Goal: Information Seeking & Learning: Learn about a topic

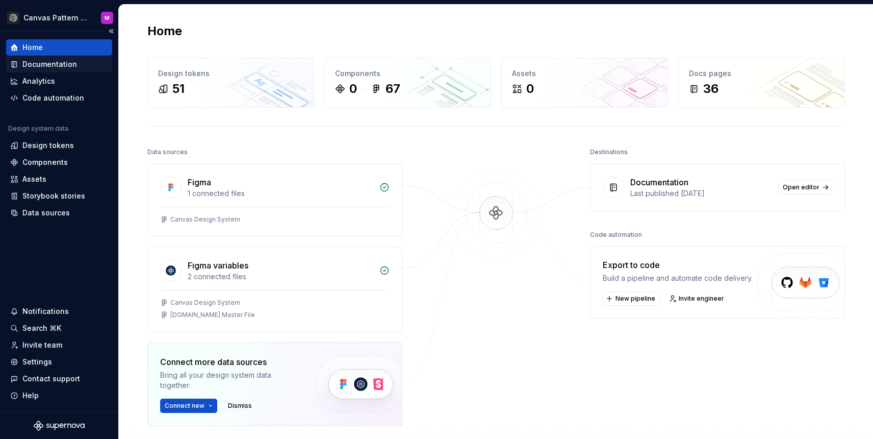
click at [52, 59] on div "Documentation" at bounding box center [49, 64] width 55 height 10
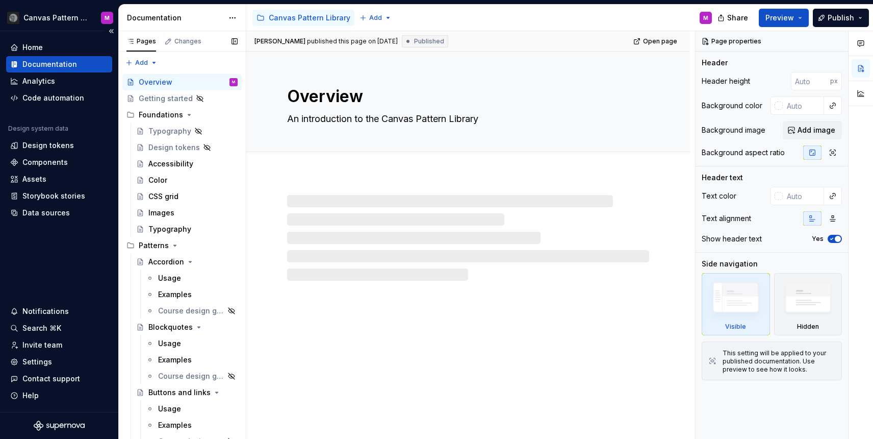
click at [49, 59] on div "Documentation" at bounding box center [49, 64] width 55 height 10
click at [81, 10] on html "Canvas Pattern Library (Master) M Home Documentation Analytics Code automation …" at bounding box center [436, 219] width 873 height 439
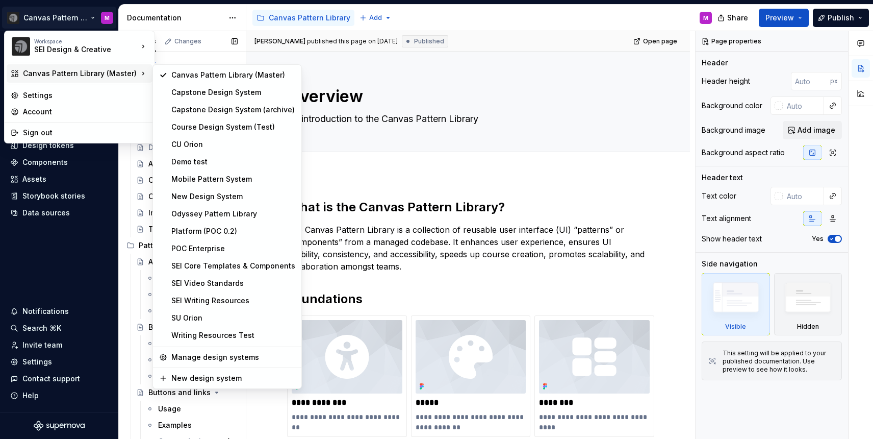
click at [96, 73] on div "Canvas Pattern Library (Master)" at bounding box center [80, 73] width 115 height 10
click at [193, 284] on div "SEI Video Standards" at bounding box center [233, 283] width 124 height 10
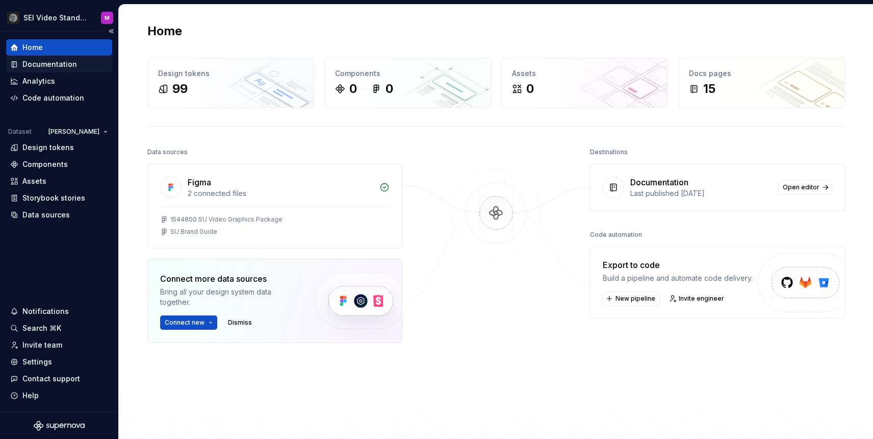
click at [47, 64] on div "Documentation" at bounding box center [49, 64] width 55 height 10
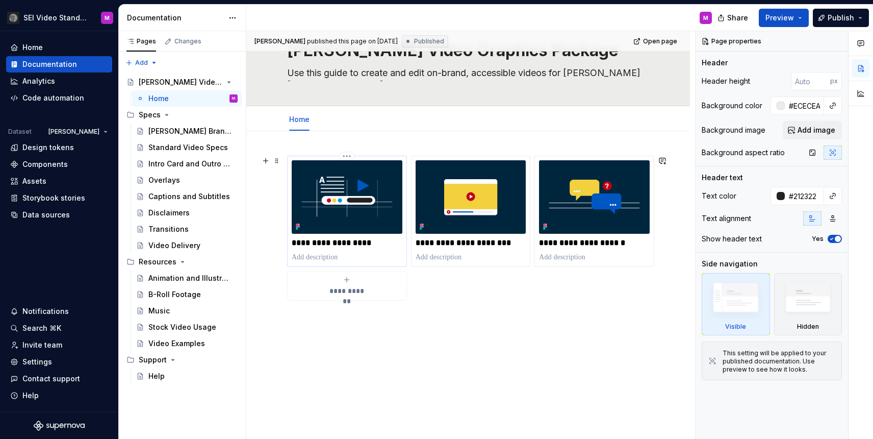
scroll to position [49, 0]
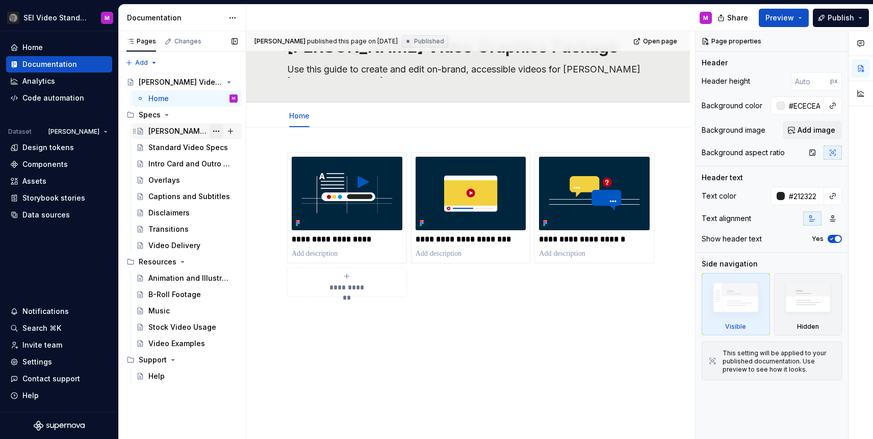
click at [213, 132] on button "Page tree" at bounding box center [216, 131] width 14 height 14
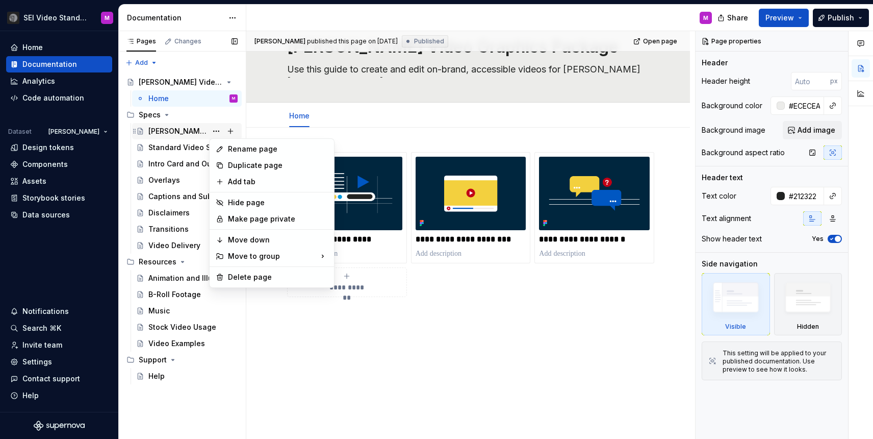
click at [197, 135] on div "Pages Changes Add Accessibility guide for tree Page tree. Navigate the tree wit…" at bounding box center [182, 235] width 128 height 408
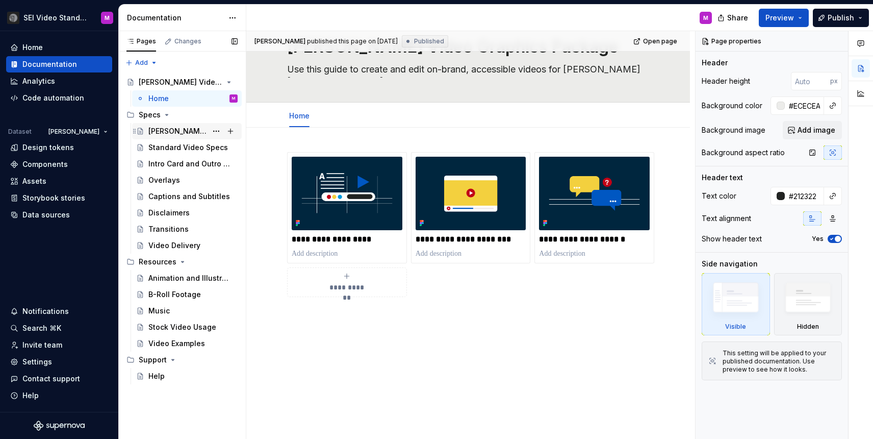
click at [183, 132] on div "[PERSON_NAME] Brand Guidelines" at bounding box center [177, 131] width 59 height 10
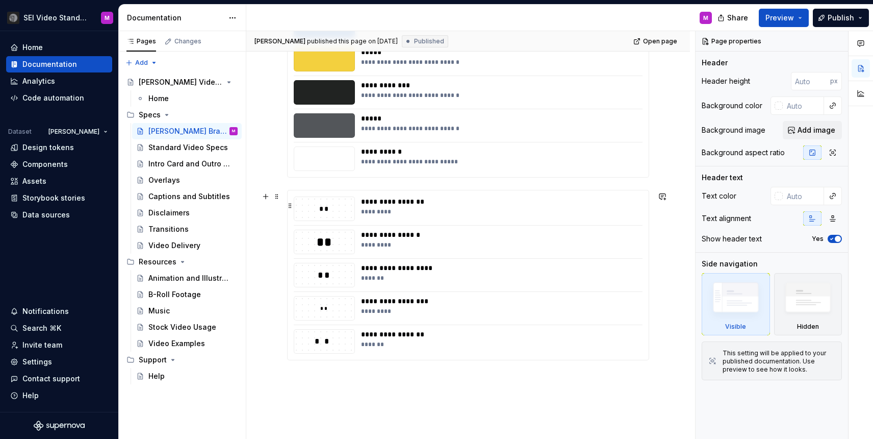
scroll to position [622, 0]
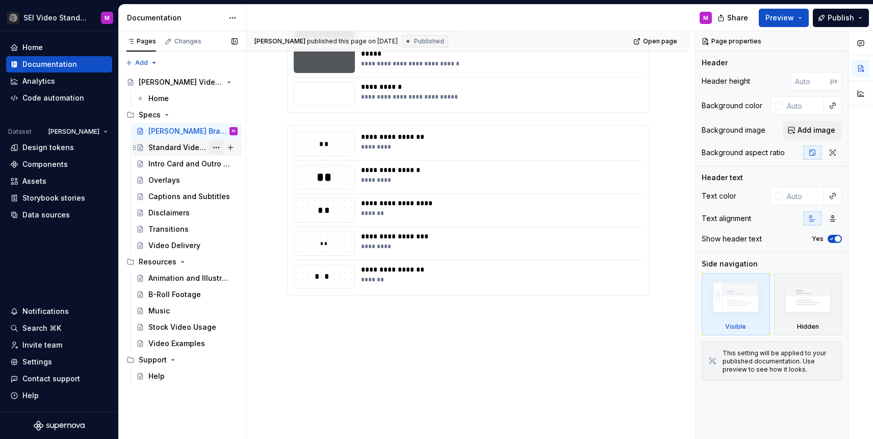
click at [217, 150] on button "Page tree" at bounding box center [216, 147] width 14 height 14
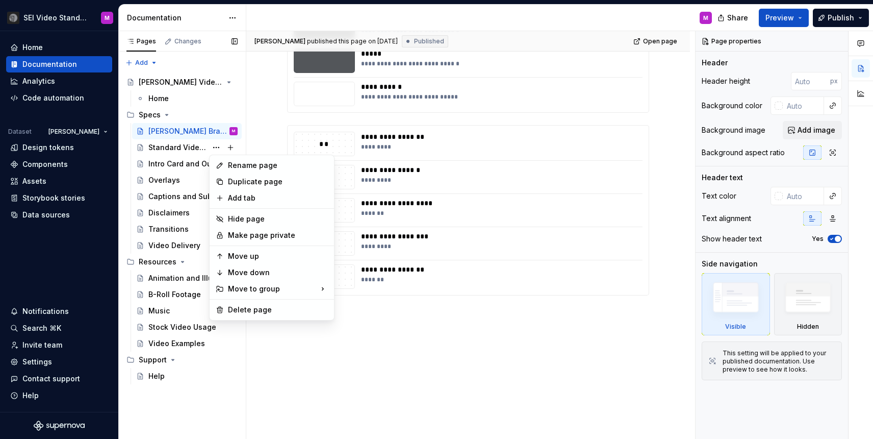
click at [195, 146] on div "Pages Changes Add Accessibility guide for tree Page tree. Navigate the tree wit…" at bounding box center [182, 235] width 128 height 408
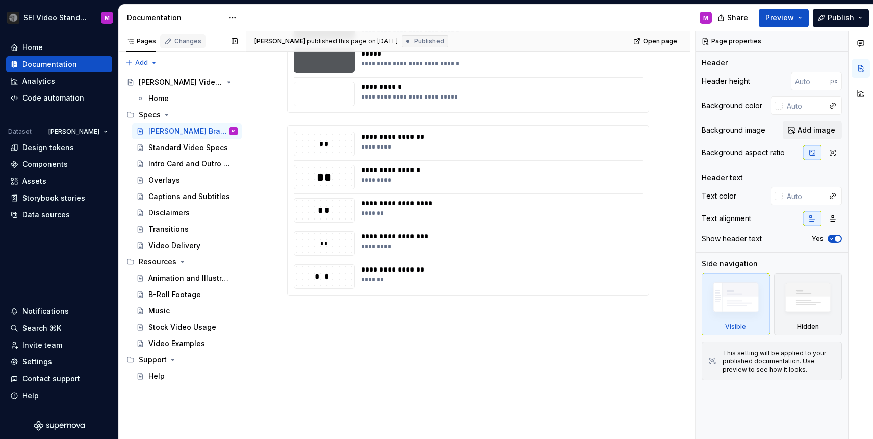
click at [177, 46] on div "Changes" at bounding box center [182, 41] width 45 height 14
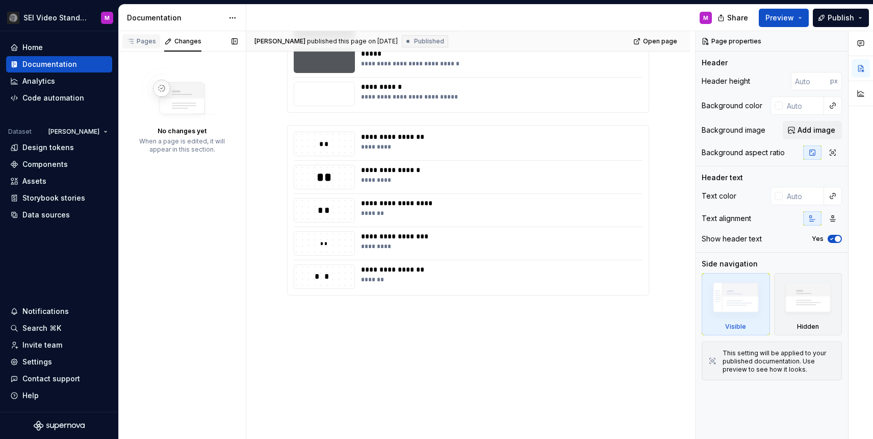
click at [137, 42] on div "Pages" at bounding box center [142, 41] width 30 height 8
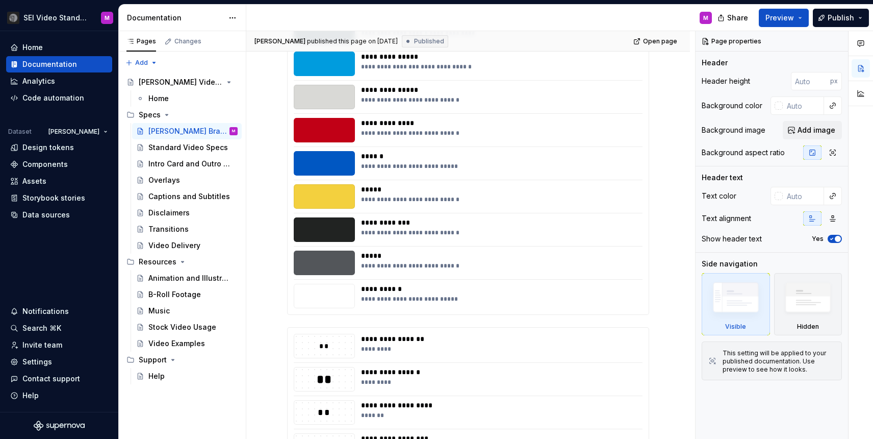
scroll to position [407, 0]
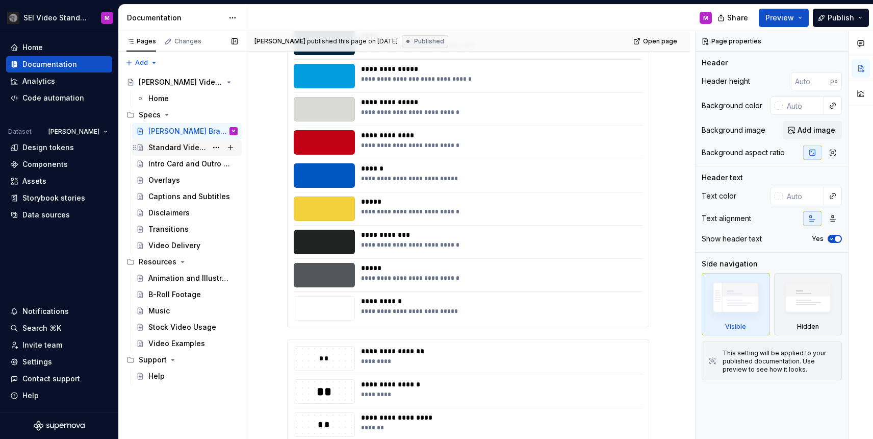
click at [202, 152] on div "Standard Video Specs" at bounding box center [177, 147] width 59 height 10
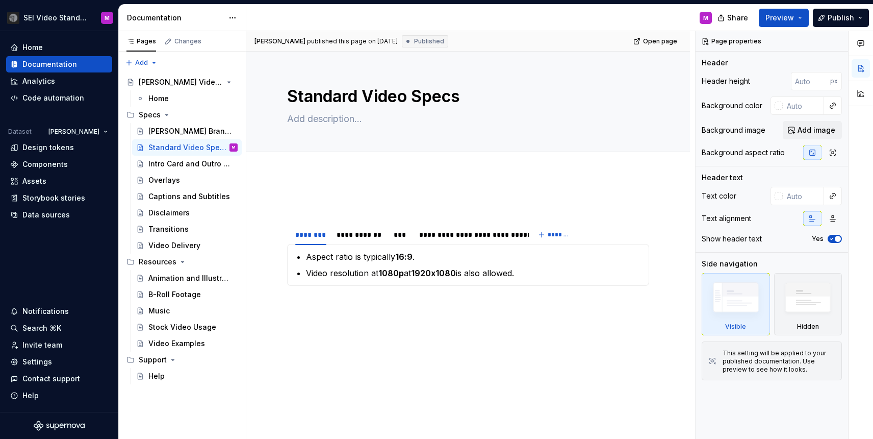
scroll to position [33, 0]
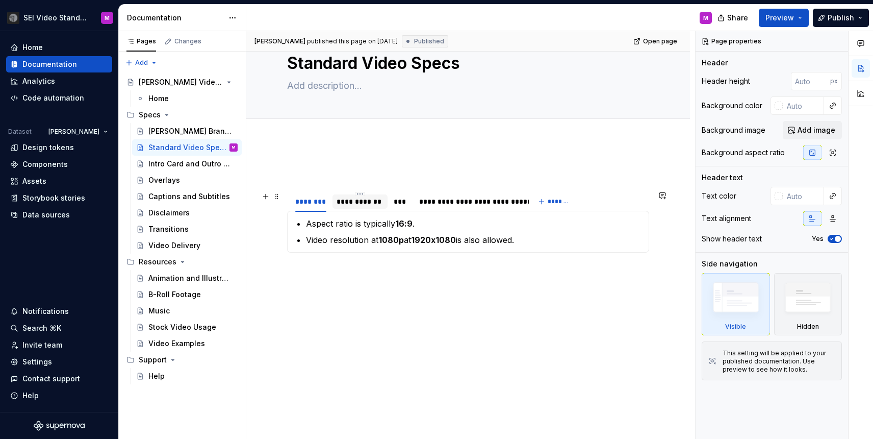
click at [350, 200] on div "**********" at bounding box center [360, 201] width 47 height 10
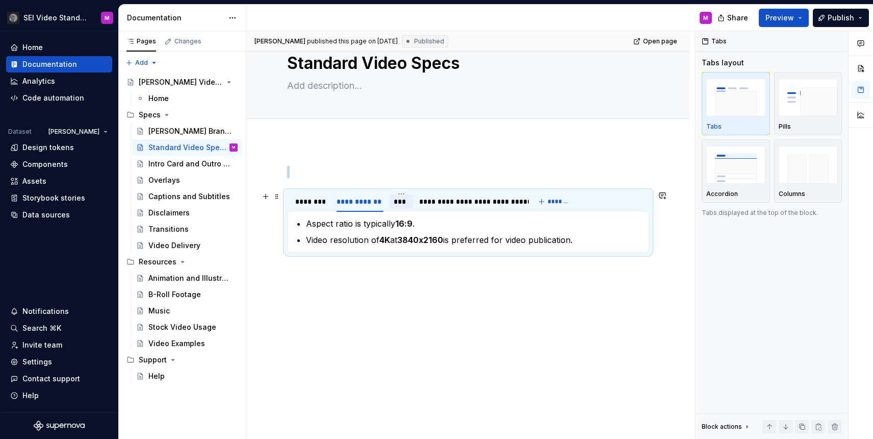
click at [412, 200] on div "***" at bounding box center [401, 201] width 23 height 14
click at [451, 195] on div "**********" at bounding box center [470, 201] width 110 height 14
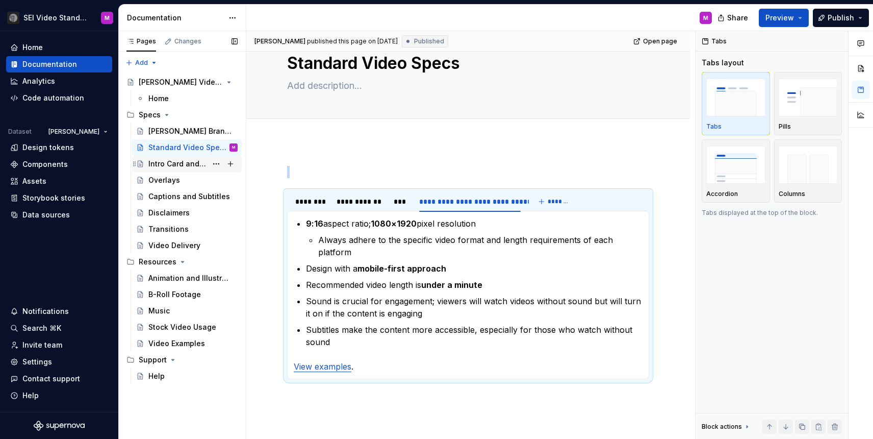
click at [160, 163] on div "Intro Card and Outro Cards" at bounding box center [177, 164] width 59 height 10
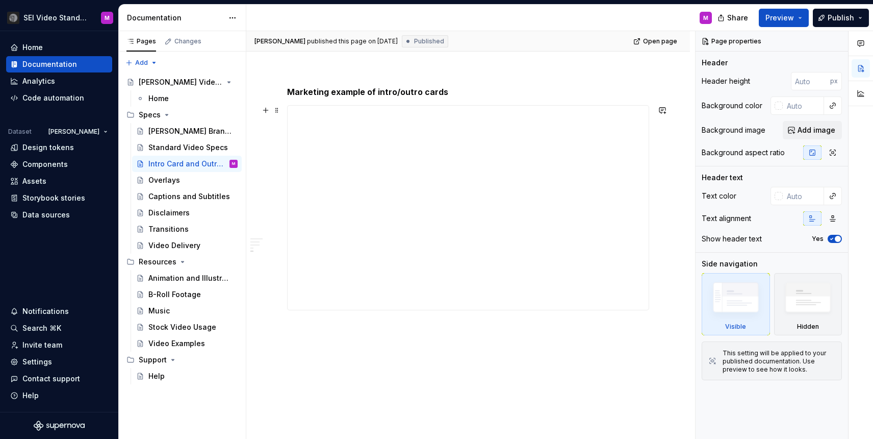
scroll to position [646, 0]
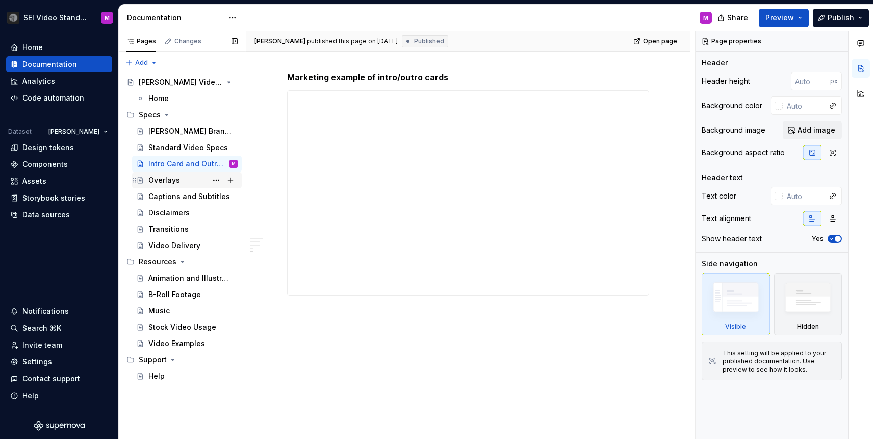
click at [171, 182] on div "Overlays" at bounding box center [164, 180] width 32 height 10
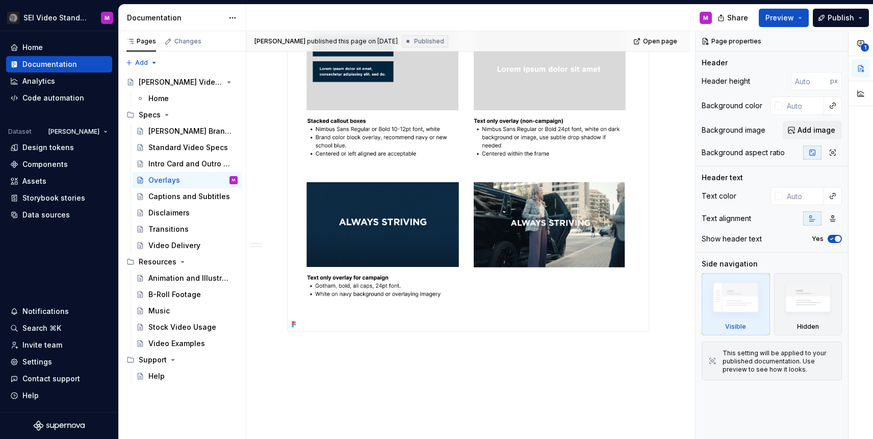
scroll to position [754, 0]
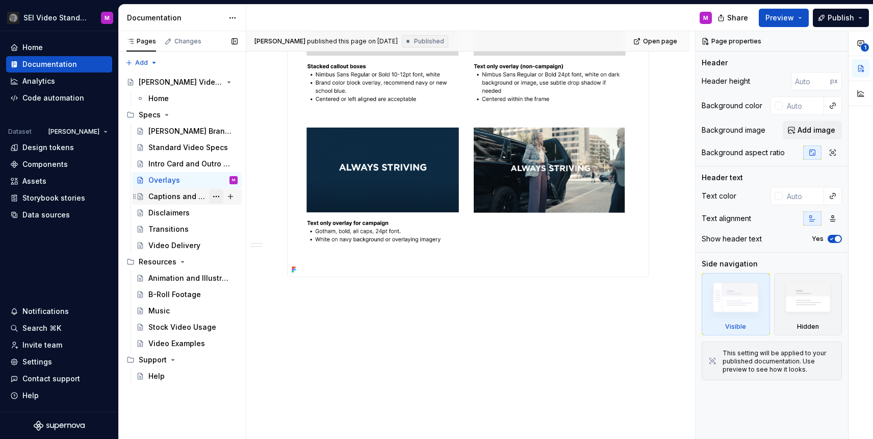
click at [219, 202] on button "Page tree" at bounding box center [216, 196] width 14 height 14
click at [186, 199] on div "Pages Changes Add Accessibility guide for tree Page tree. Navigate the tree wit…" at bounding box center [182, 235] width 128 height 408
click at [157, 202] on div "Captions and Subtitles" at bounding box center [192, 196] width 89 height 14
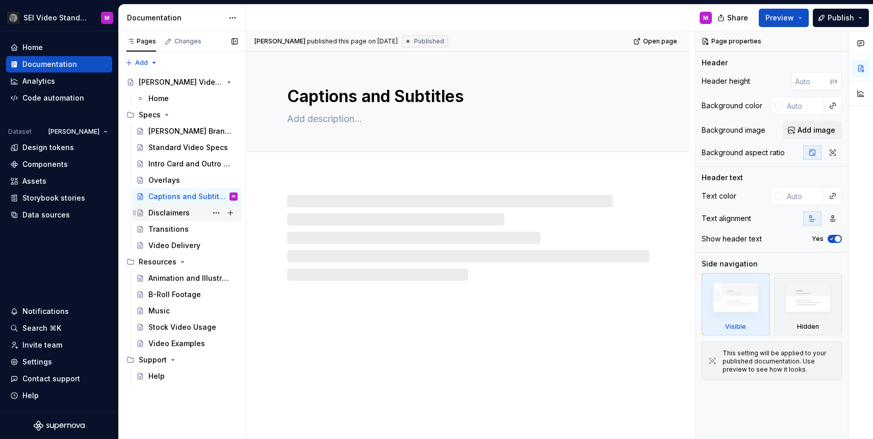
click at [206, 207] on div "Disclaimers" at bounding box center [192, 213] width 89 height 14
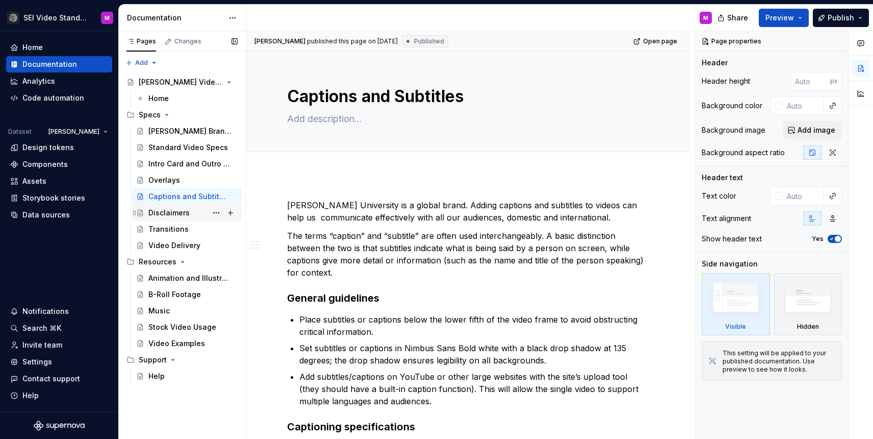
click at [195, 209] on div "Disclaimers" at bounding box center [192, 213] width 89 height 14
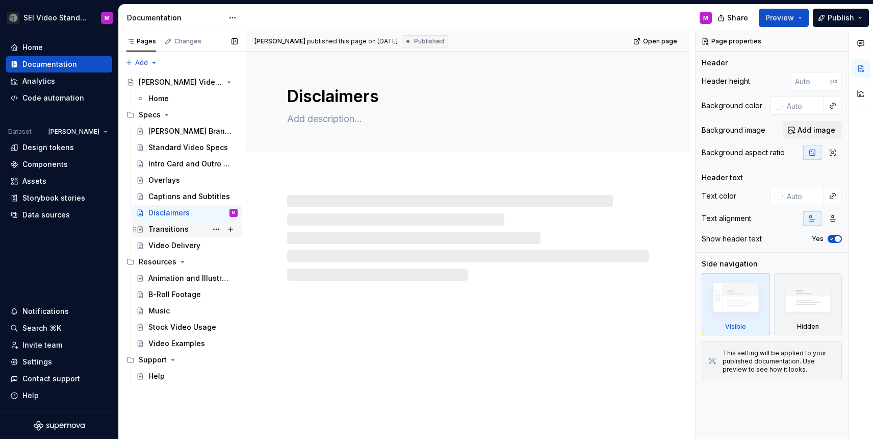
click at [180, 231] on div "Transitions" at bounding box center [168, 229] width 40 height 10
click at [179, 245] on div "Video Delivery" at bounding box center [174, 245] width 52 height 10
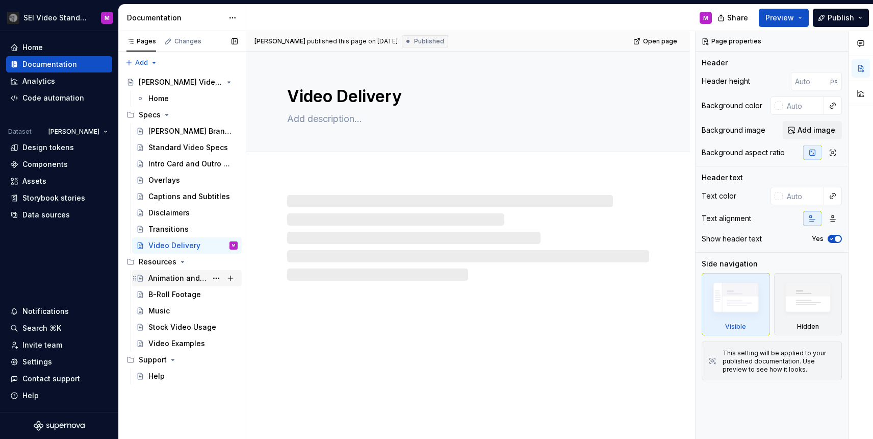
click at [170, 282] on div "Animation and Illustration Styles" at bounding box center [177, 278] width 59 height 10
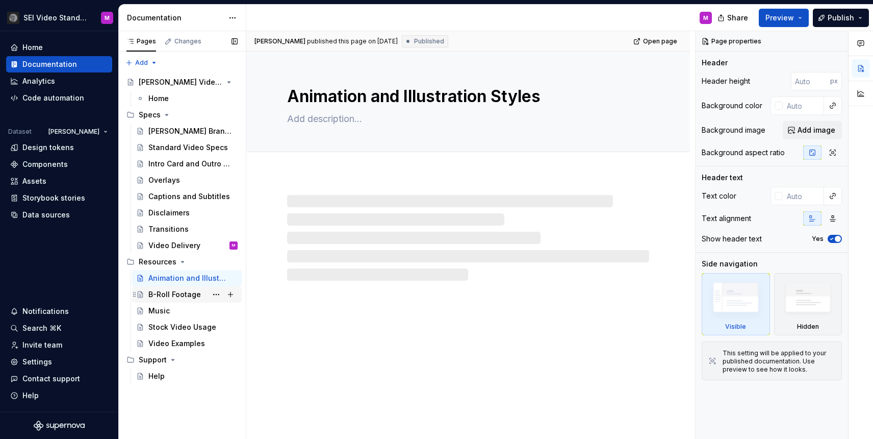
click at [177, 295] on div "B-Roll Footage" at bounding box center [174, 294] width 53 height 10
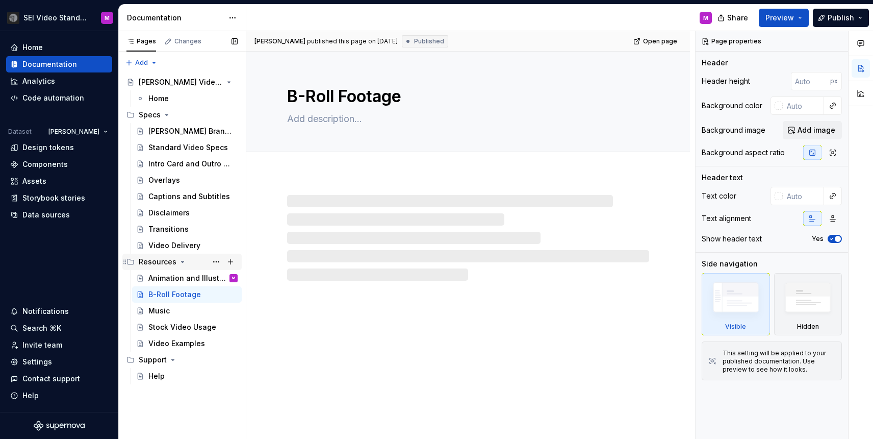
click at [150, 261] on div "Resources" at bounding box center [158, 262] width 38 height 10
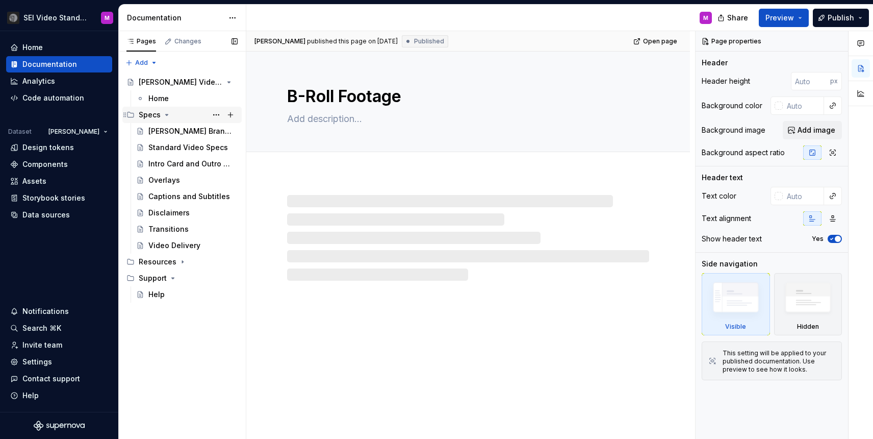
click at [150, 110] on div "Specs" at bounding box center [150, 115] width 22 height 10
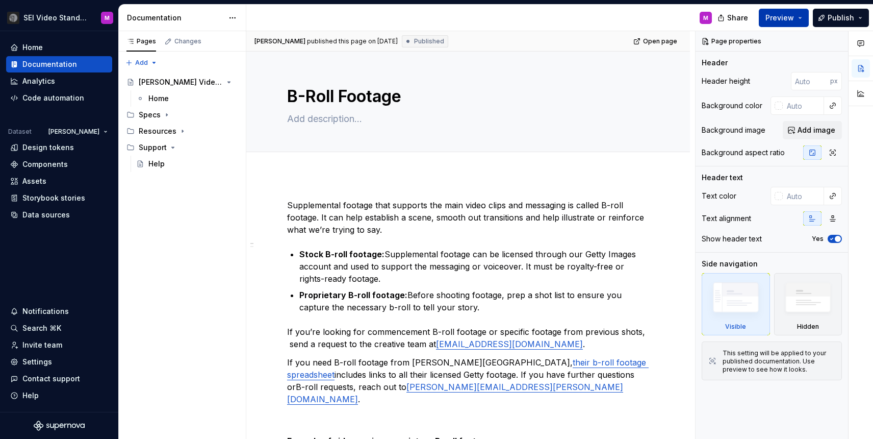
click at [776, 20] on span "Preview" at bounding box center [780, 18] width 29 height 10
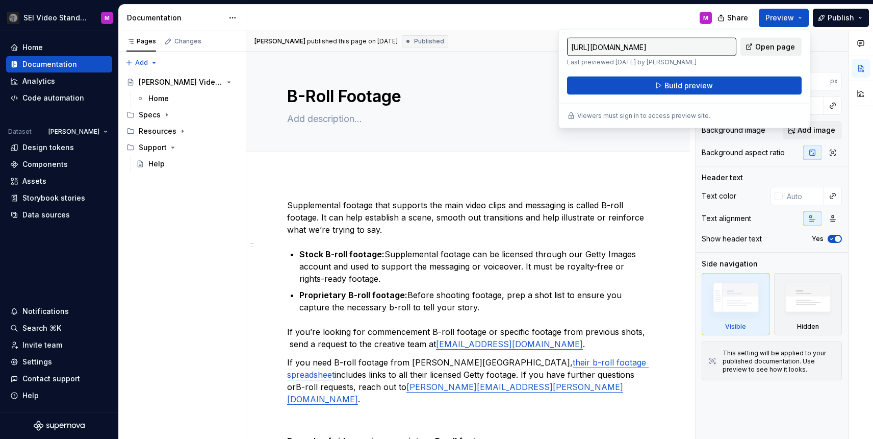
click at [764, 44] on span "Open page" at bounding box center [776, 47] width 40 height 10
type textarea "*"
